Goal: Task Accomplishment & Management: Manage account settings

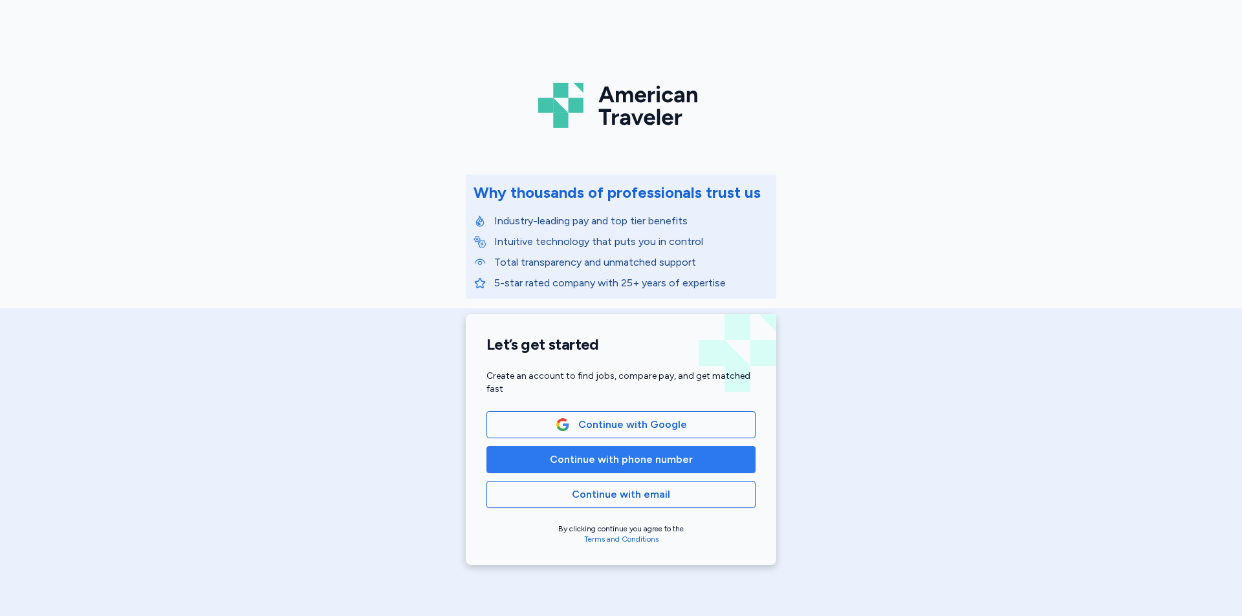
click at [617, 466] on span "Continue with phone number" at bounding box center [621, 460] width 143 height 16
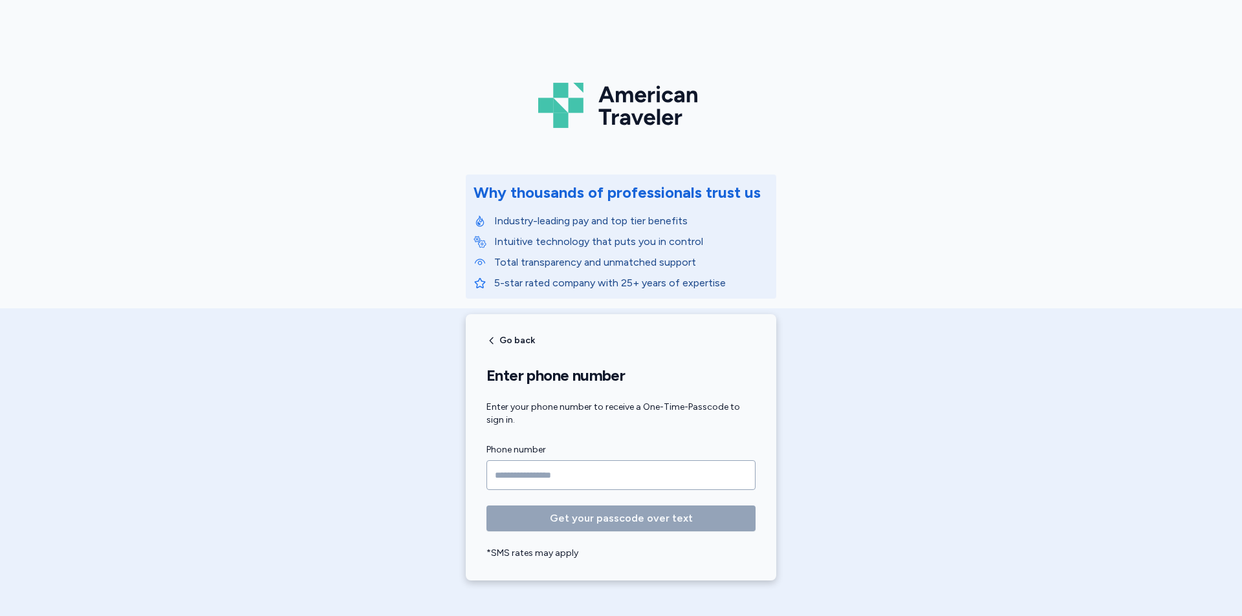
click at [571, 481] on input "Phone number" at bounding box center [620, 476] width 269 height 30
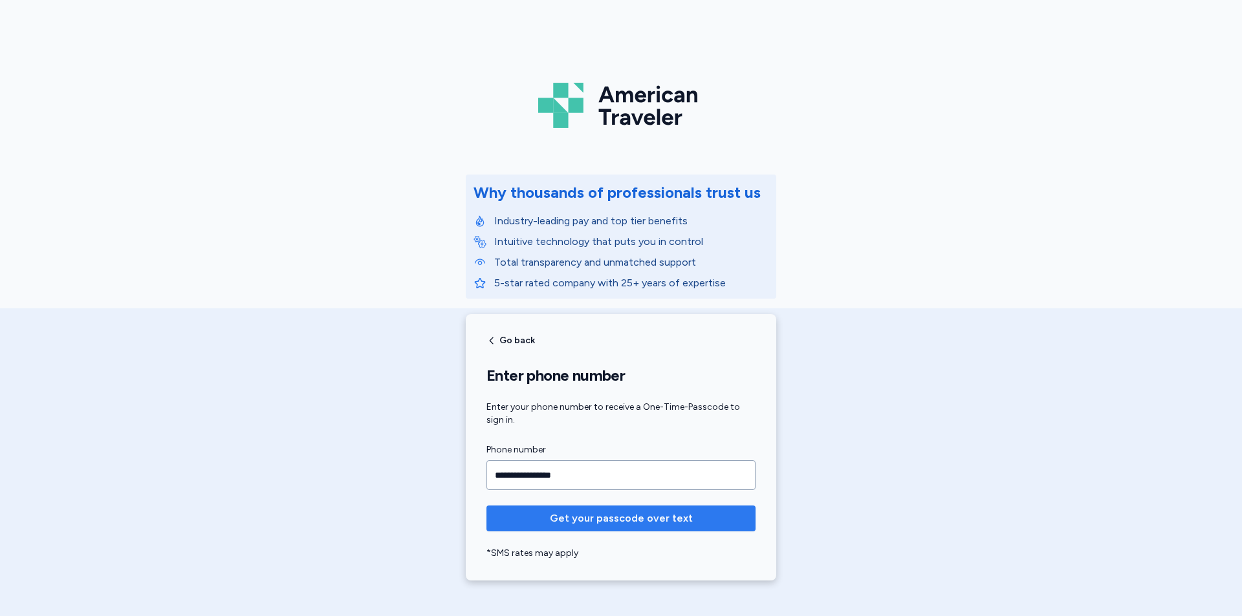
type input "**********"
click at [612, 523] on span "Get your passcode over text" at bounding box center [621, 519] width 143 height 16
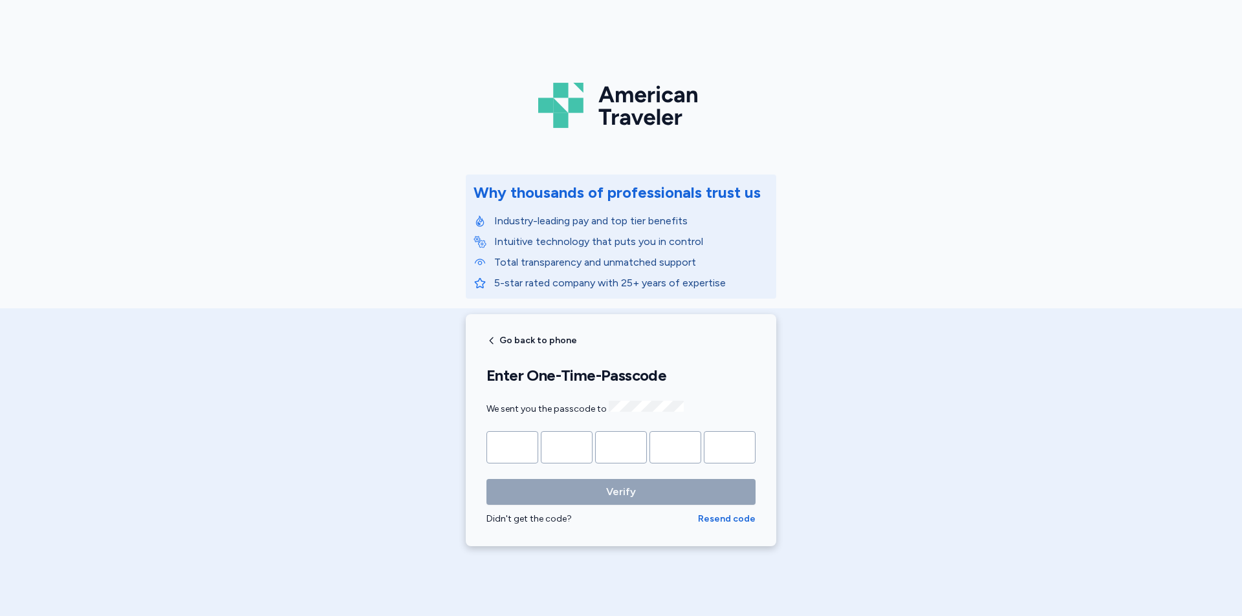
type input "*"
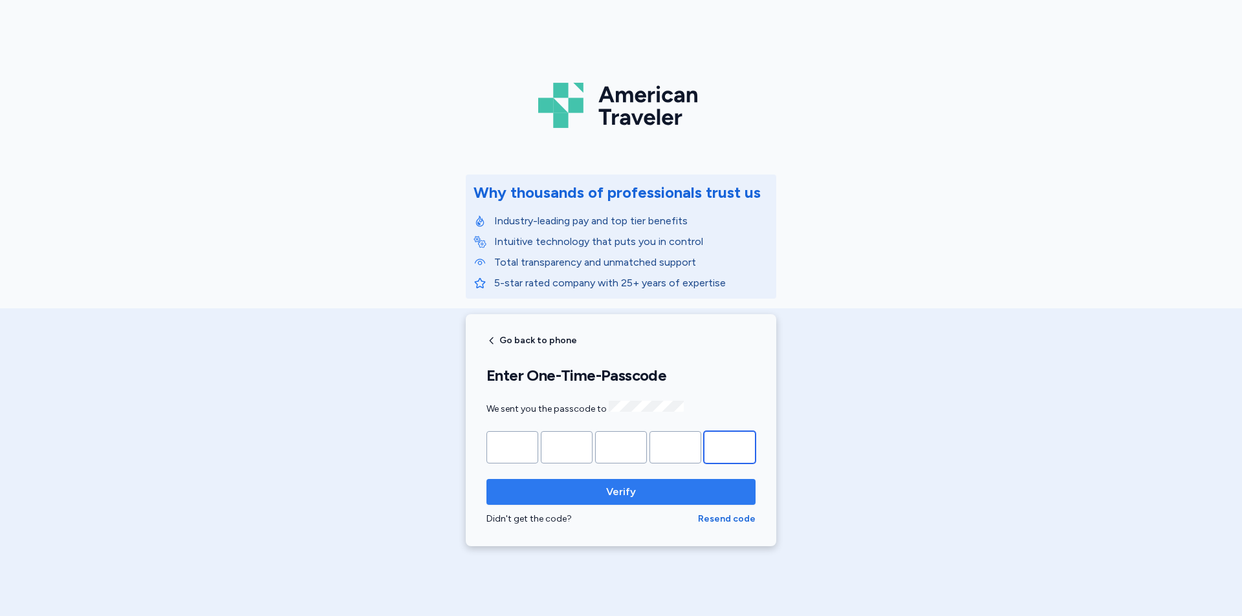
type input "*"
click at [621, 485] on span "Verify" at bounding box center [621, 493] width 30 height 16
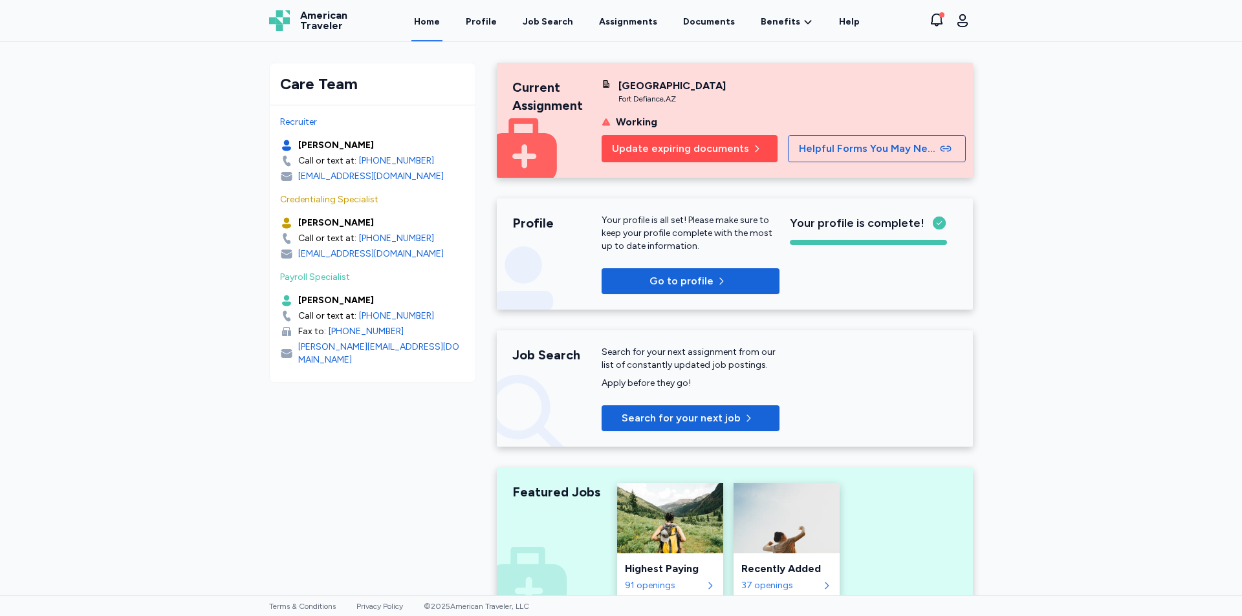
click at [665, 138] on button "Update expiring documents" at bounding box center [690, 148] width 176 height 27
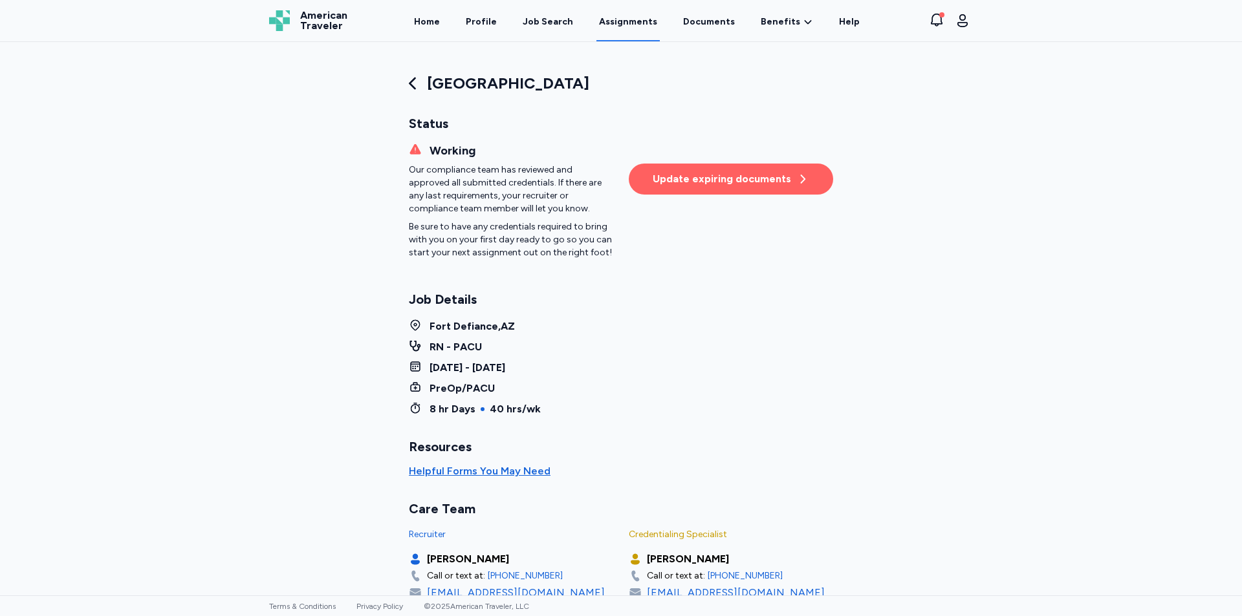
click at [732, 180] on div "Update expiring documents" at bounding box center [731, 179] width 157 height 16
